Goal: Navigation & Orientation: Find specific page/section

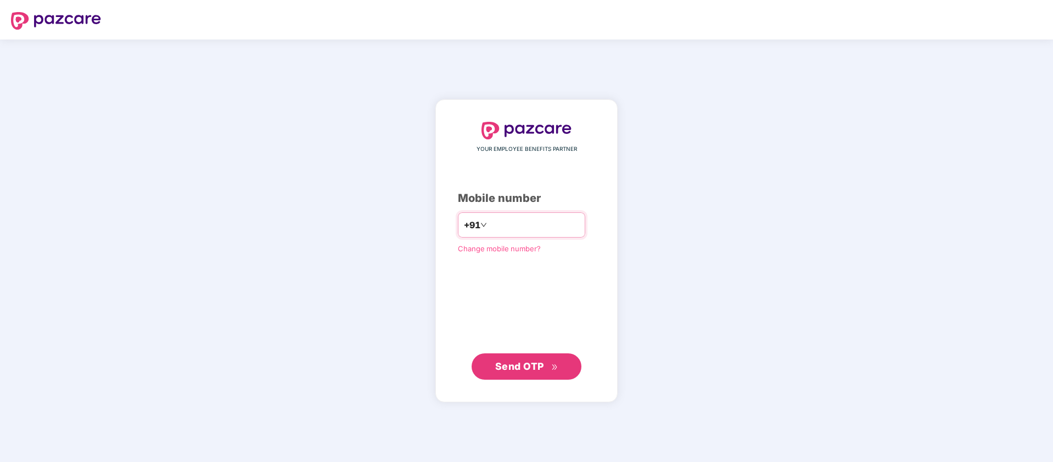
click at [505, 228] on input "number" at bounding box center [534, 225] width 90 height 18
type input "**********"
click at [518, 371] on span "Send OTP" at bounding box center [519, 367] width 49 height 12
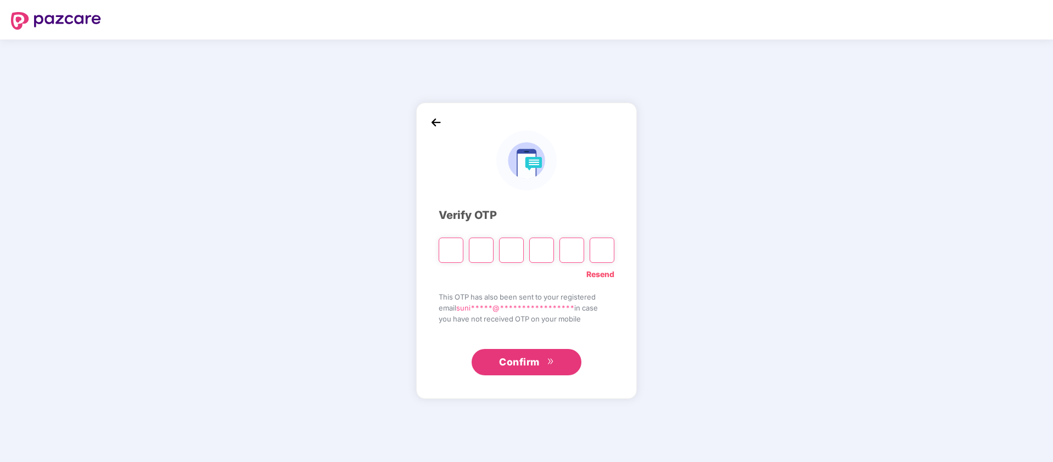
type input "*"
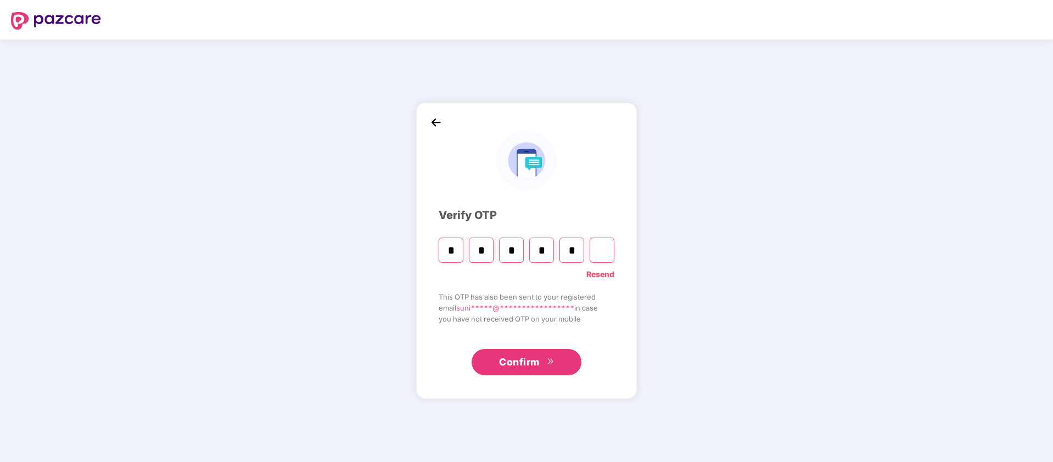
type input "*"
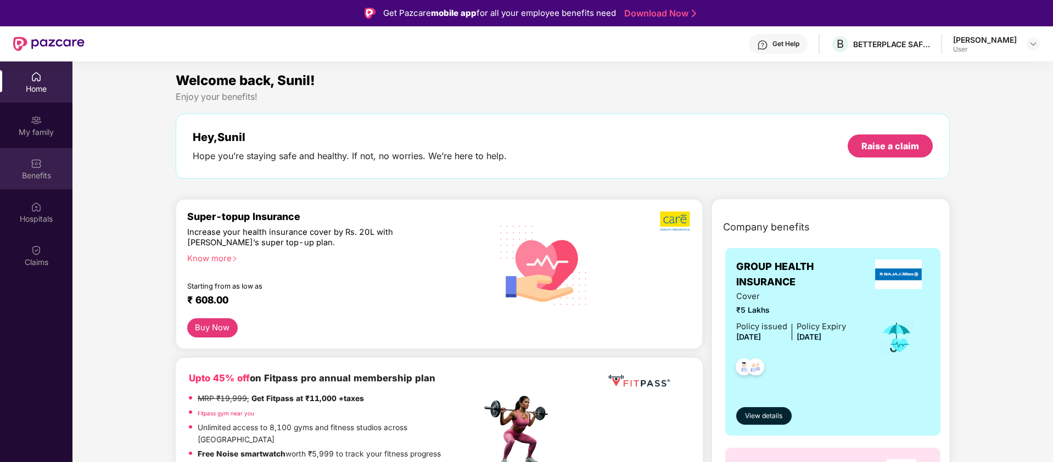
click at [37, 173] on div "Benefits" at bounding box center [36, 175] width 72 height 11
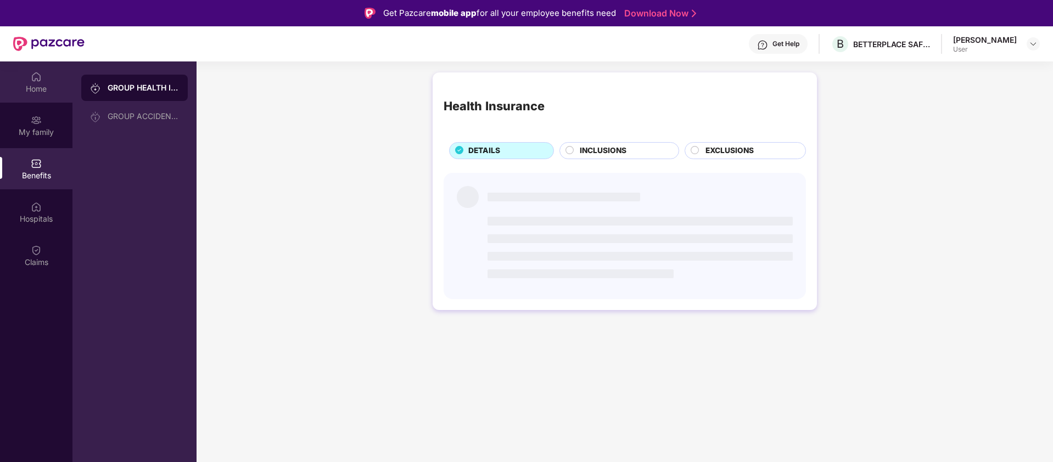
click at [44, 91] on div "Home" at bounding box center [36, 88] width 72 height 11
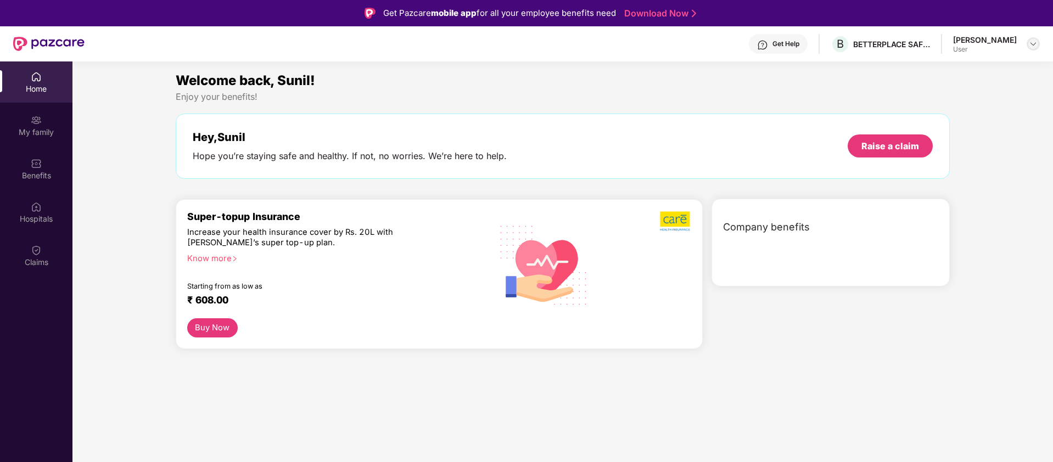
click at [1032, 43] on img at bounding box center [1033, 44] width 9 height 9
click at [541, 99] on div "Enjoy your benefits!" at bounding box center [563, 97] width 775 height 12
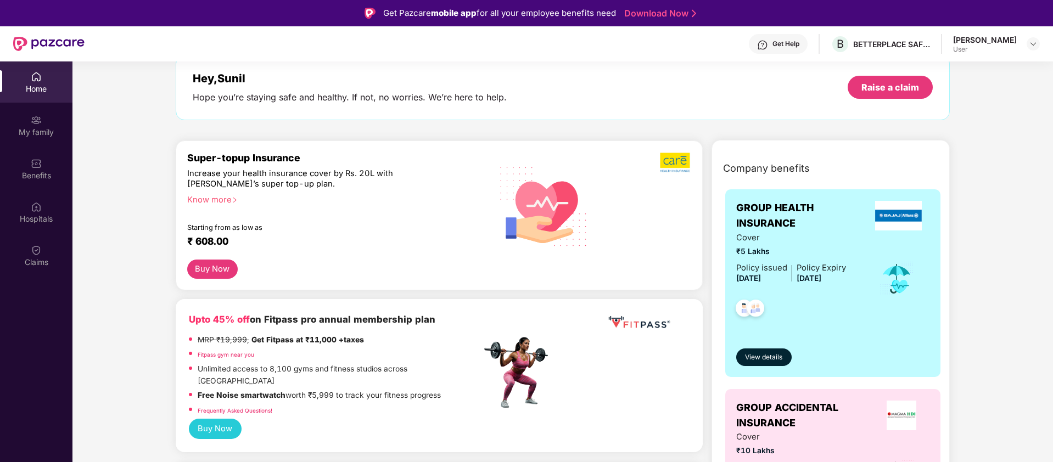
scroll to position [61, 0]
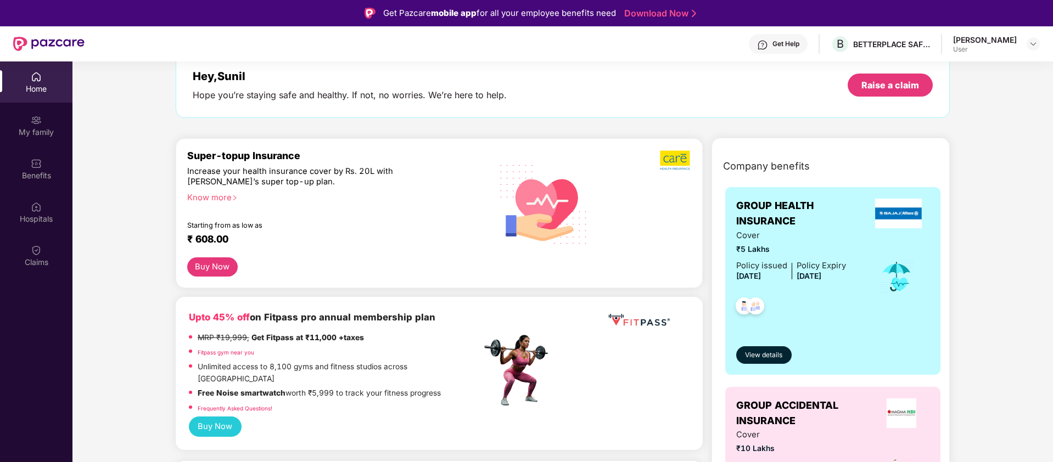
click at [236, 351] on link "Fitpass gym near you" at bounding box center [226, 352] width 57 height 7
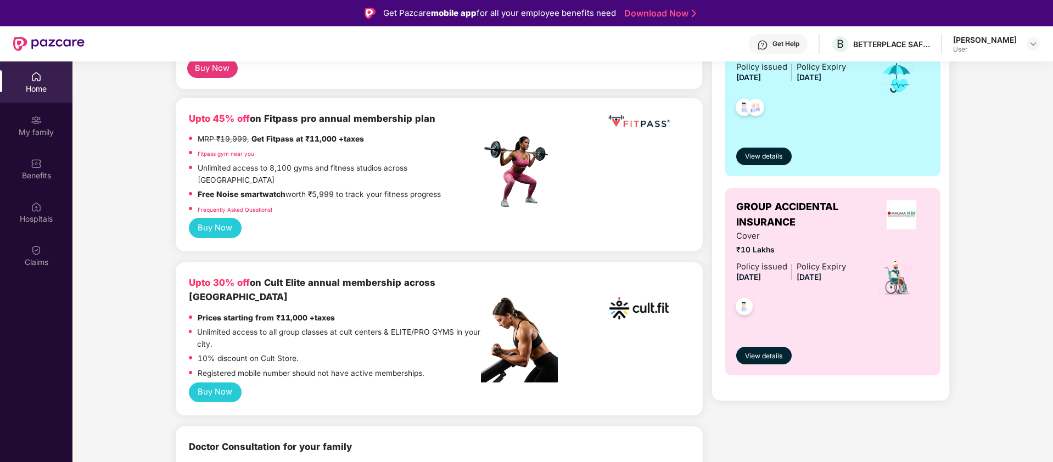
scroll to position [259, 0]
click at [235, 156] on link "Fitpass gym near you" at bounding box center [226, 154] width 57 height 7
